Goal: Check status: Check status

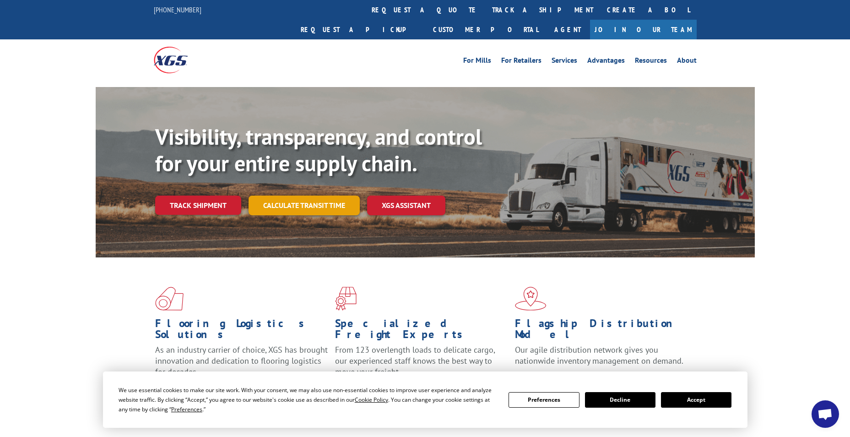
click at [290, 195] on link "Calculate transit time" at bounding box center [304, 205] width 111 height 20
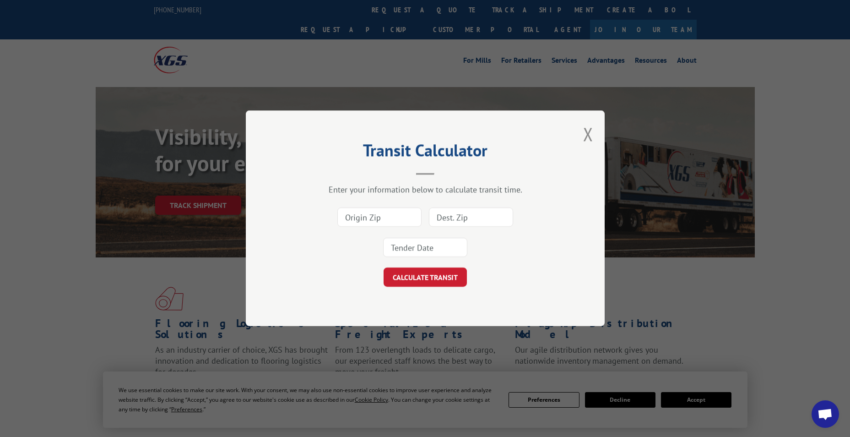
click at [384, 218] on input at bounding box center [379, 217] width 84 height 19
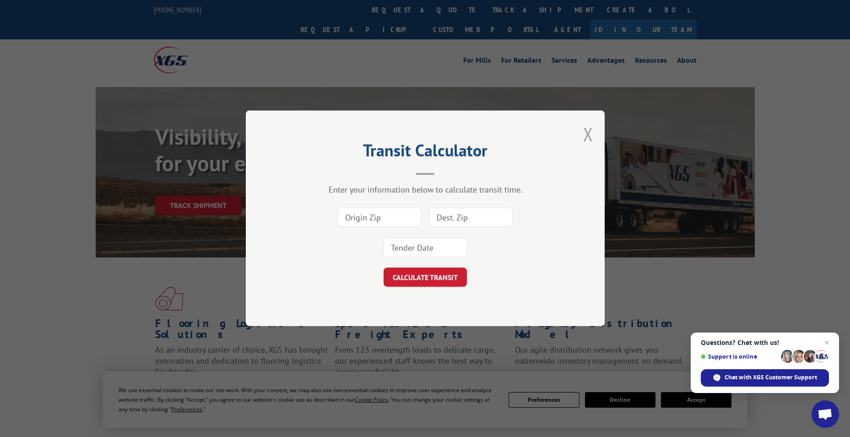
click at [586, 135] on button "Close modal" at bounding box center [588, 134] width 10 height 24
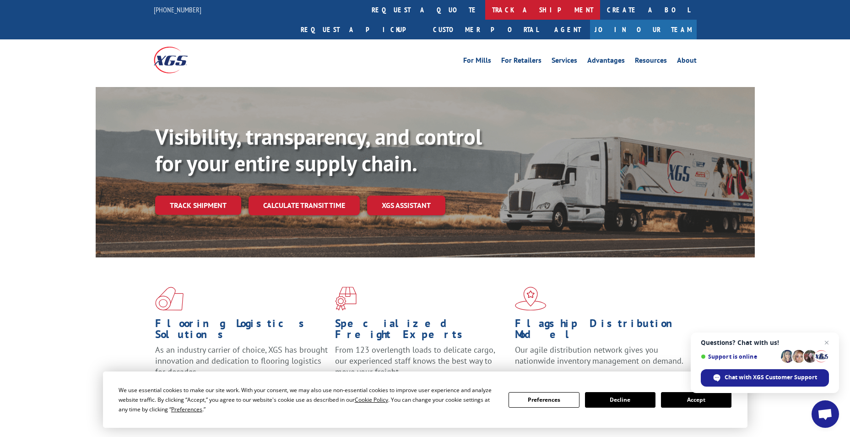
click at [485, 5] on link "track a shipment" at bounding box center [542, 10] width 115 height 20
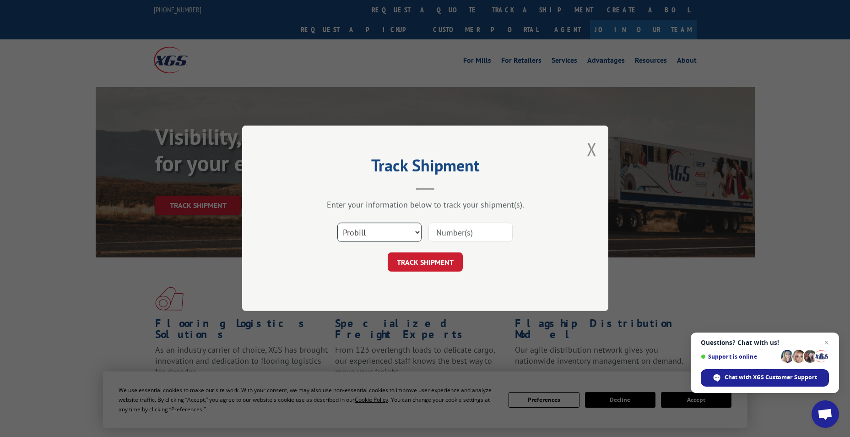
click at [381, 229] on select "Select category... Probill BOL PO" at bounding box center [379, 232] width 84 height 19
select select "bol"
click at [337, 223] on select "Select category... Probill BOL PO" at bounding box center [379, 232] width 84 height 19
paste input "6023902"
type input "6023902"
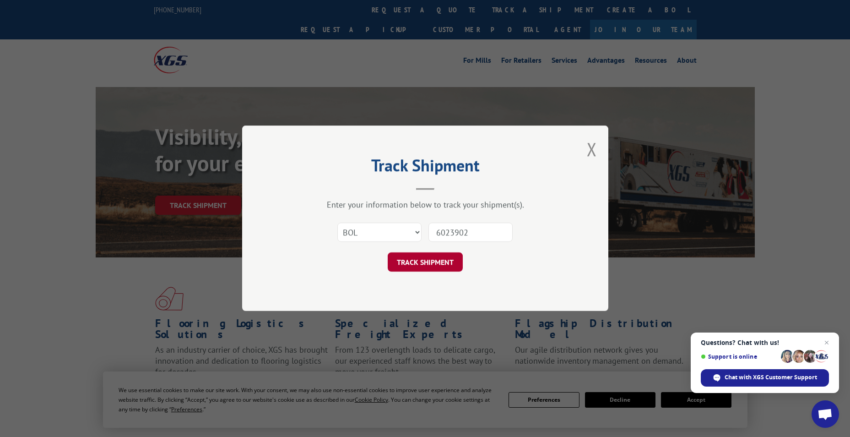
click at [423, 257] on button "TRACK SHIPMENT" at bounding box center [425, 262] width 75 height 19
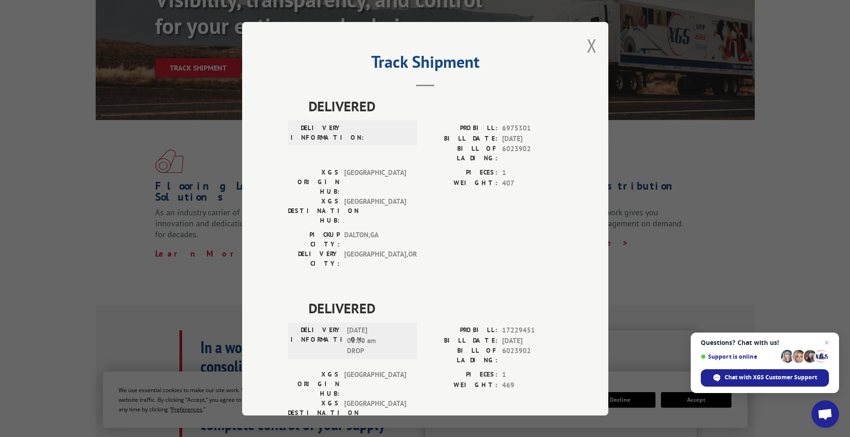
click at [593, 48] on div "Track Shipment DELIVERED DELIVERY INFORMATION: PROBILL: 6975301 BILL DATE: [DAT…" at bounding box center [425, 218] width 366 height 393
click at [588, 45] on button "Close modal" at bounding box center [592, 45] width 10 height 24
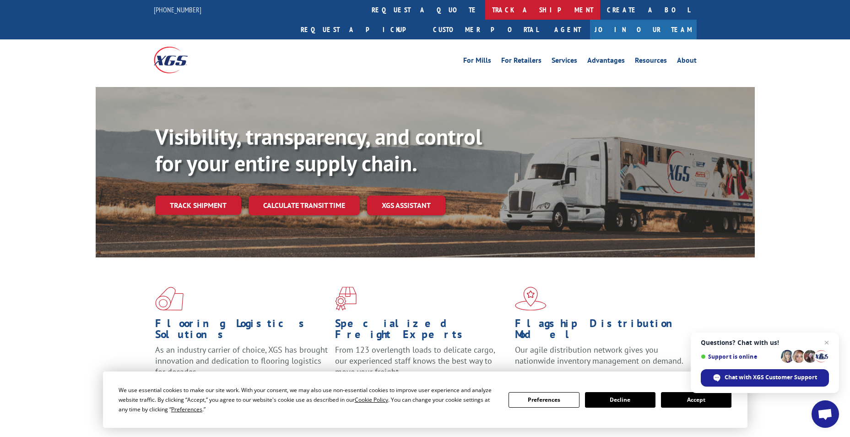
click at [485, 6] on link "track a shipment" at bounding box center [542, 10] width 115 height 20
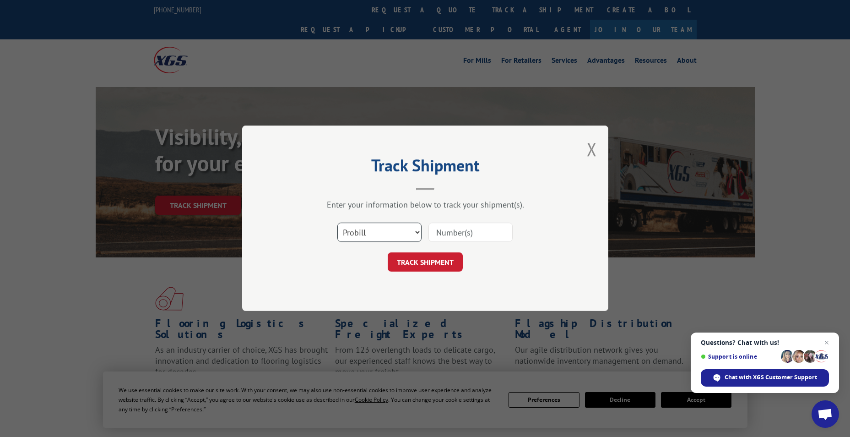
click at [385, 229] on select "Select category... Probill BOL PO" at bounding box center [379, 232] width 84 height 19
select select "bol"
click at [337, 223] on select "Select category... Probill BOL PO" at bounding box center [379, 232] width 84 height 19
paste input "6023902"
type input "6023902"
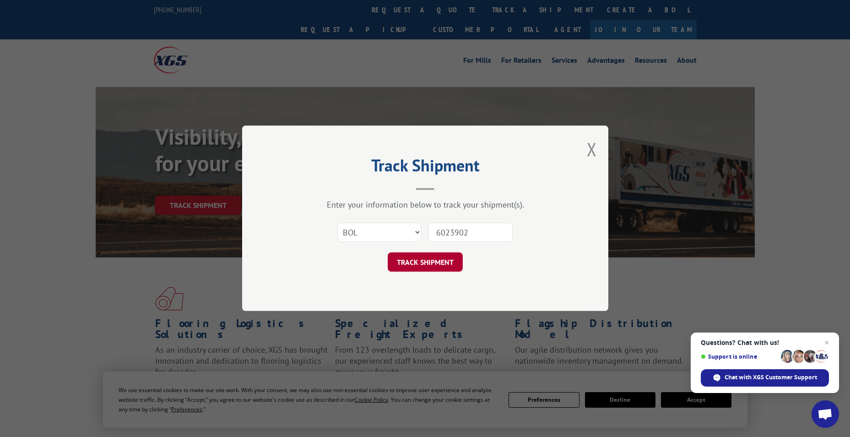
click at [436, 268] on button "TRACK SHIPMENT" at bounding box center [425, 262] width 75 height 19
